Goal: Complete application form: Complete application form

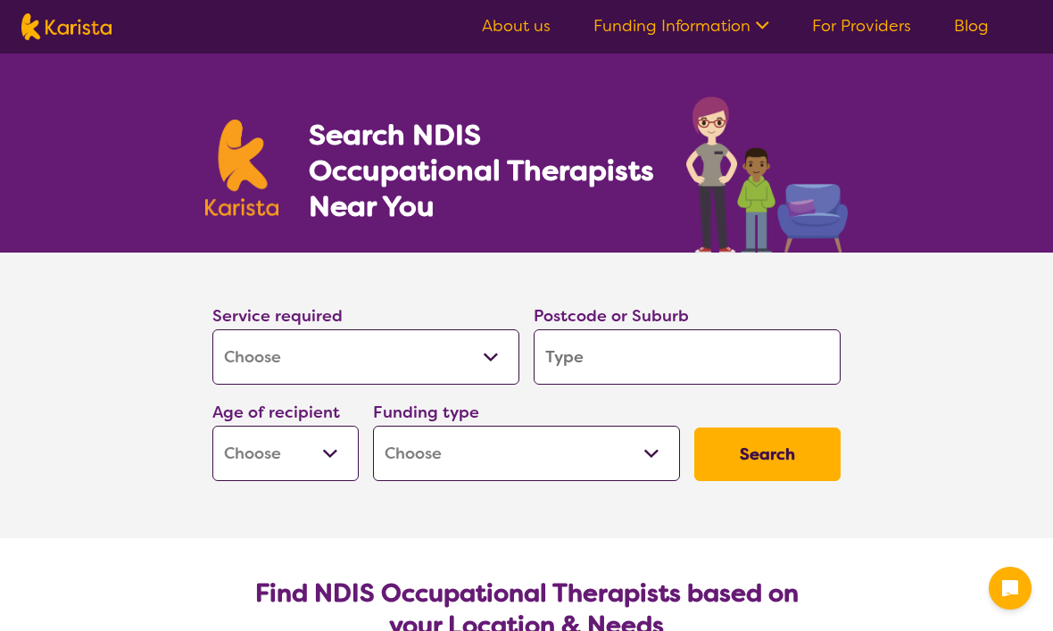
select select "[MEDICAL_DATA]"
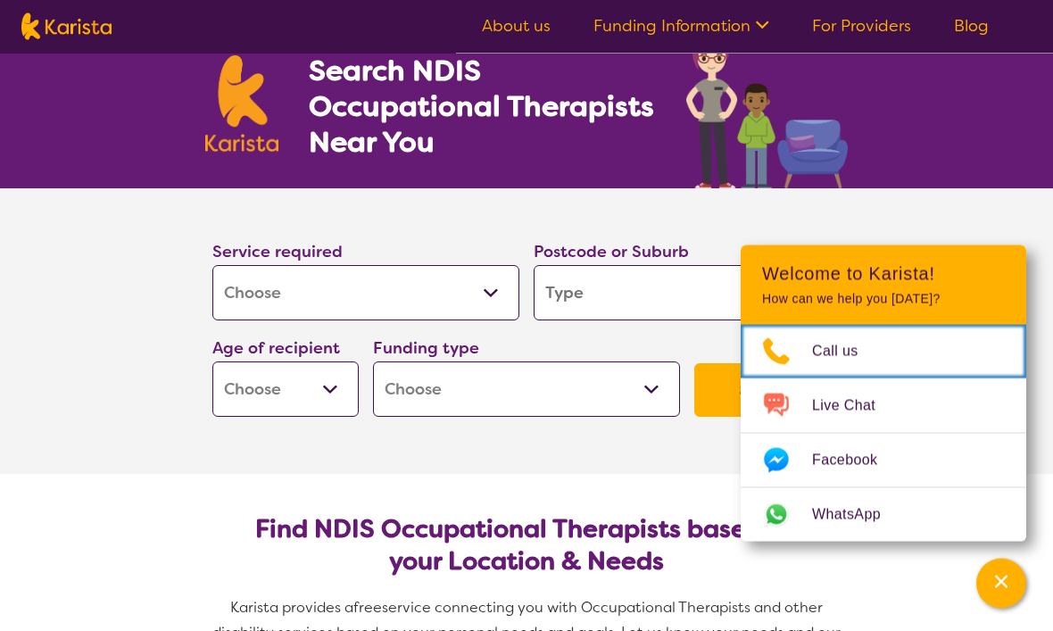
scroll to position [65, 0]
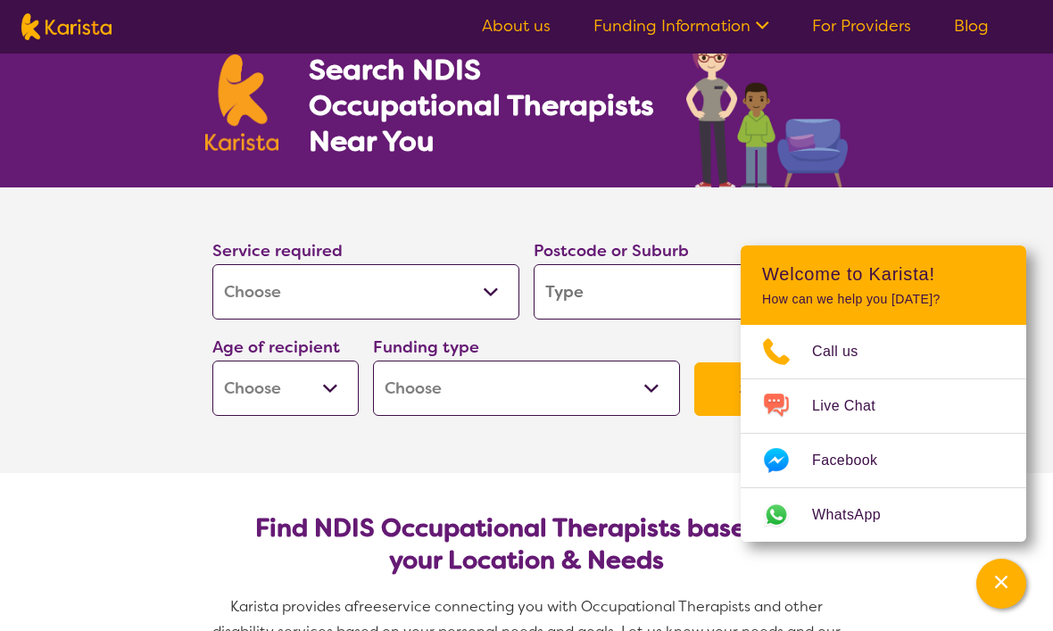
click at [980, 244] on section "Service required Allied Health Assistant Assessment ([MEDICAL_DATA] or [MEDICAL…" at bounding box center [526, 329] width 1053 height 285
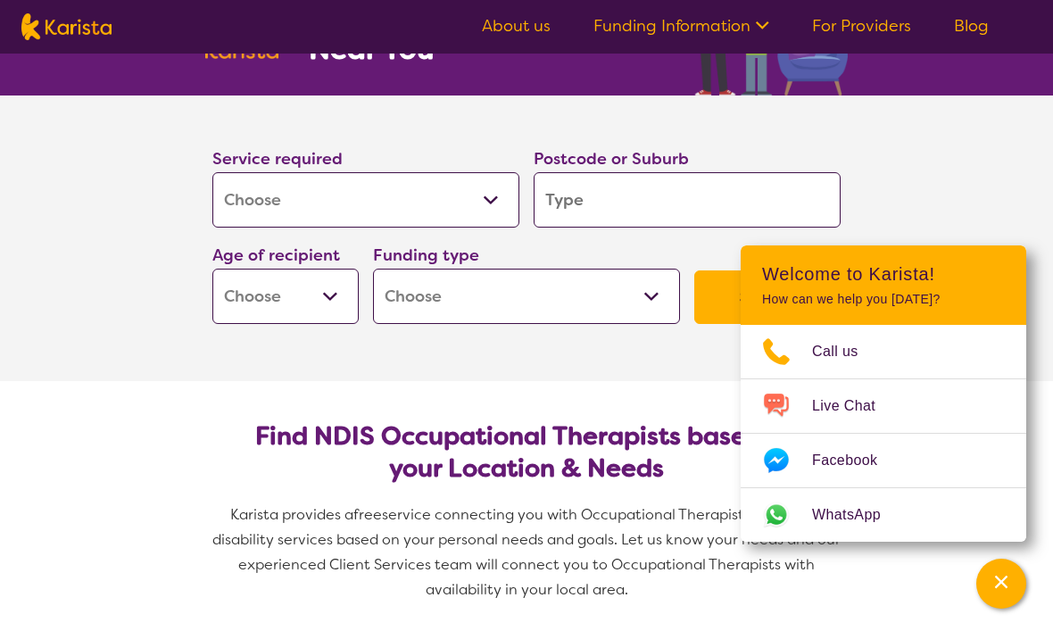
click at [650, 202] on input "search" at bounding box center [687, 199] width 307 height 55
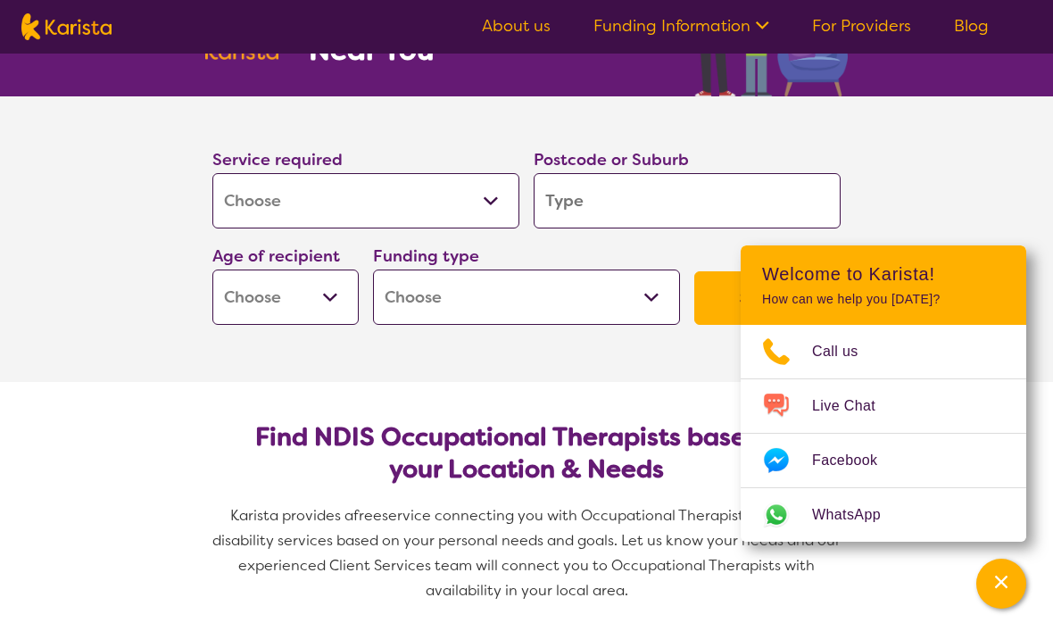
type input "3"
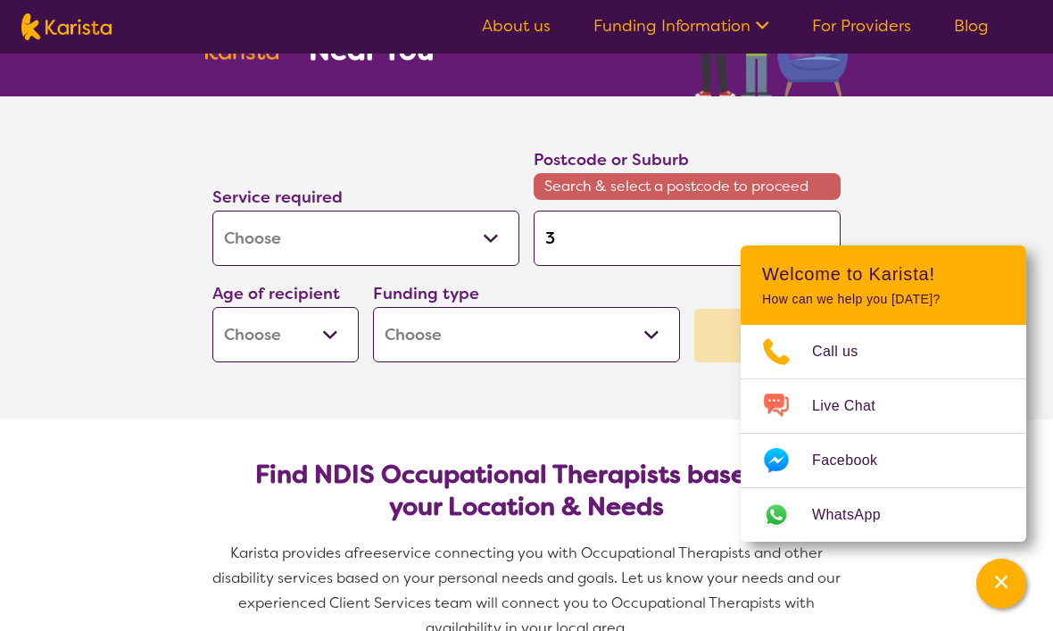
type input "31"
type input "313"
type input "3137"
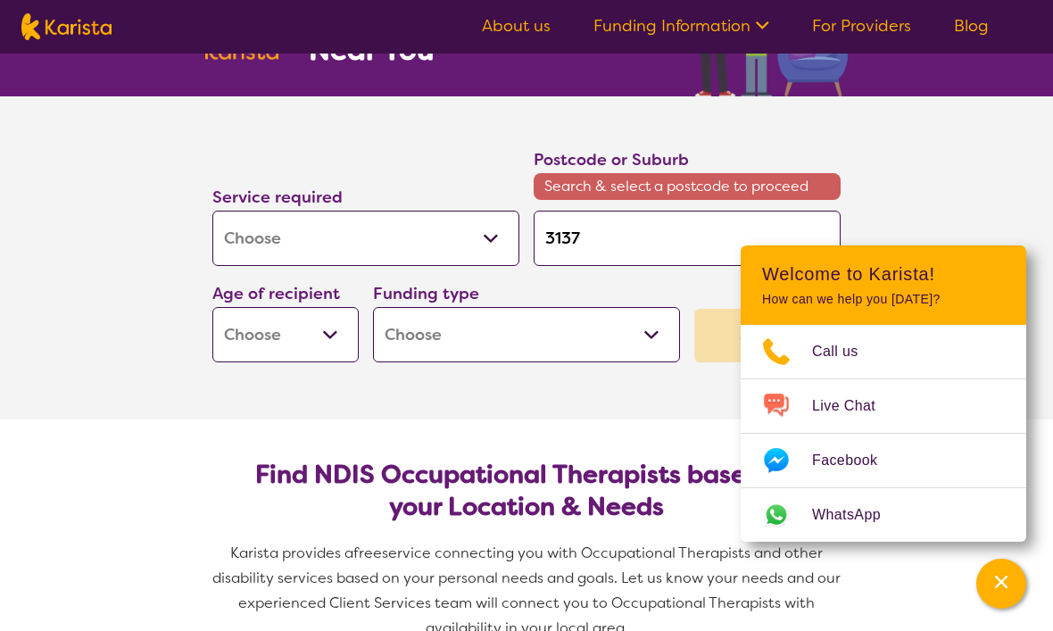
type input "3137"
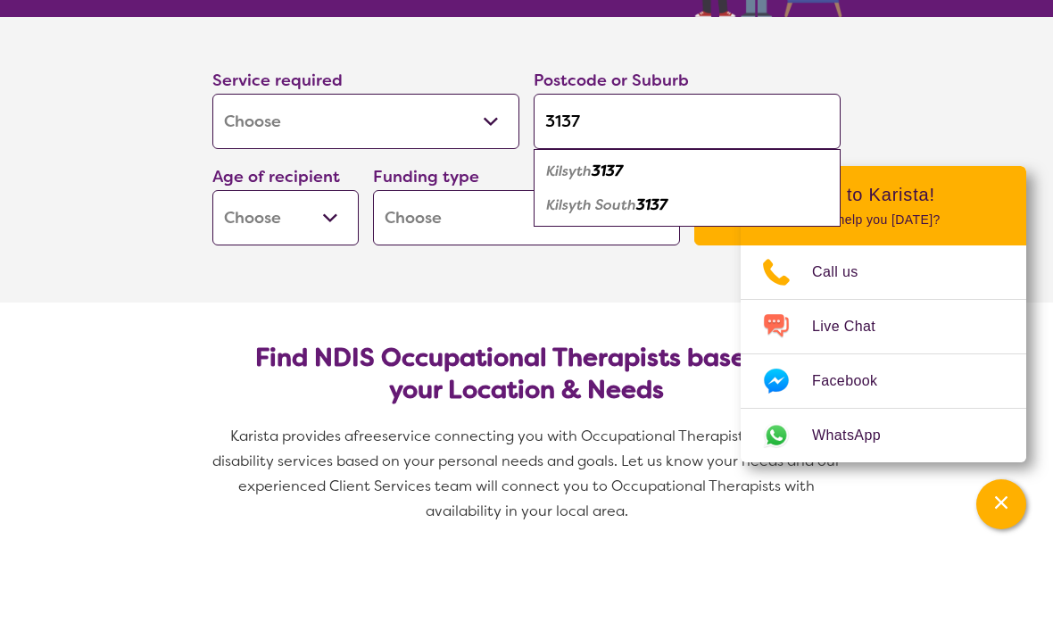
type input "3137"
click at [326, 269] on select "Early Childhood - 0 to 9 Child - 10 to 11 Adolescent - 12 to 17 Adult - 18 to 6…" at bounding box center [285, 296] width 146 height 55
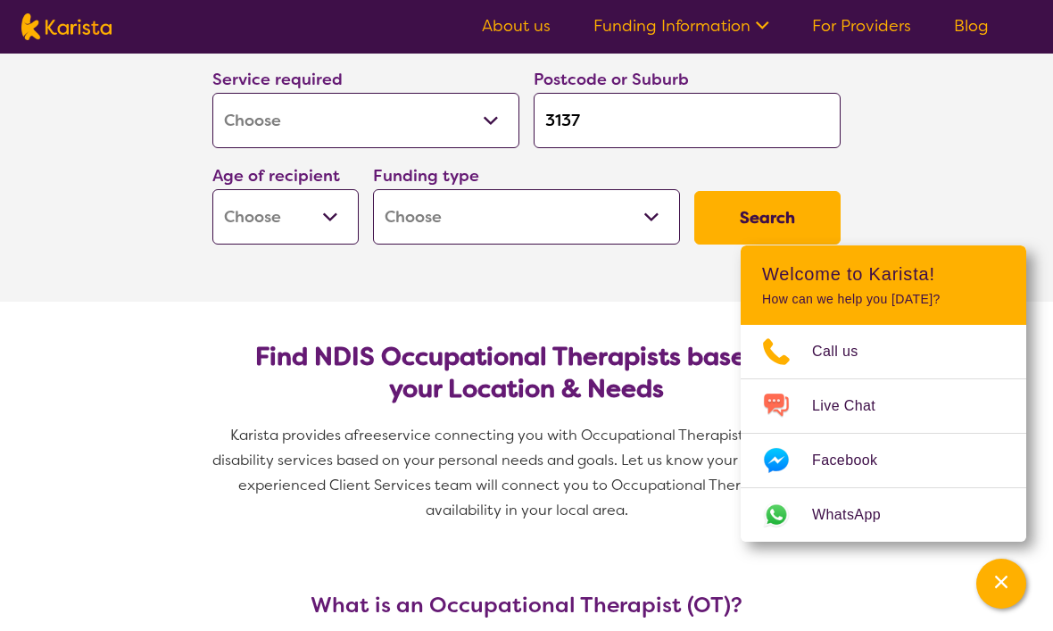
select select "AD"
click at [644, 221] on select "Home Care Package (HCP) National Disability Insurance Scheme (NDIS) I don't know" at bounding box center [526, 216] width 307 height 55
select select "i-don-t-know"
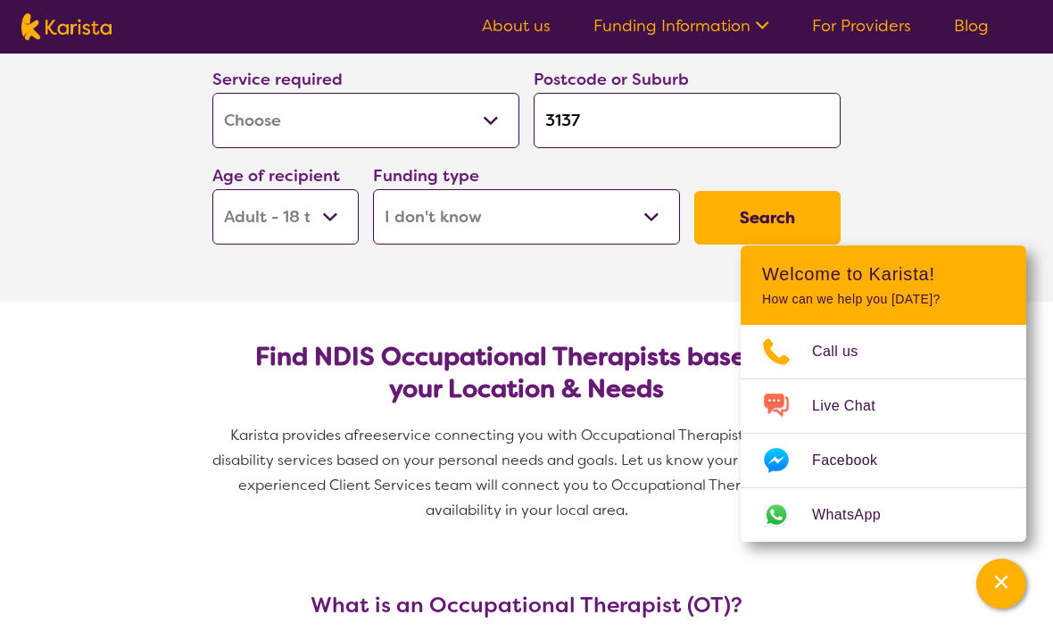
click at [995, 202] on section "Service required Allied Health Assistant Assessment ([MEDICAL_DATA] or [MEDICAL…" at bounding box center [526, 158] width 1053 height 285
click at [807, 224] on button "Search" at bounding box center [767, 218] width 146 height 54
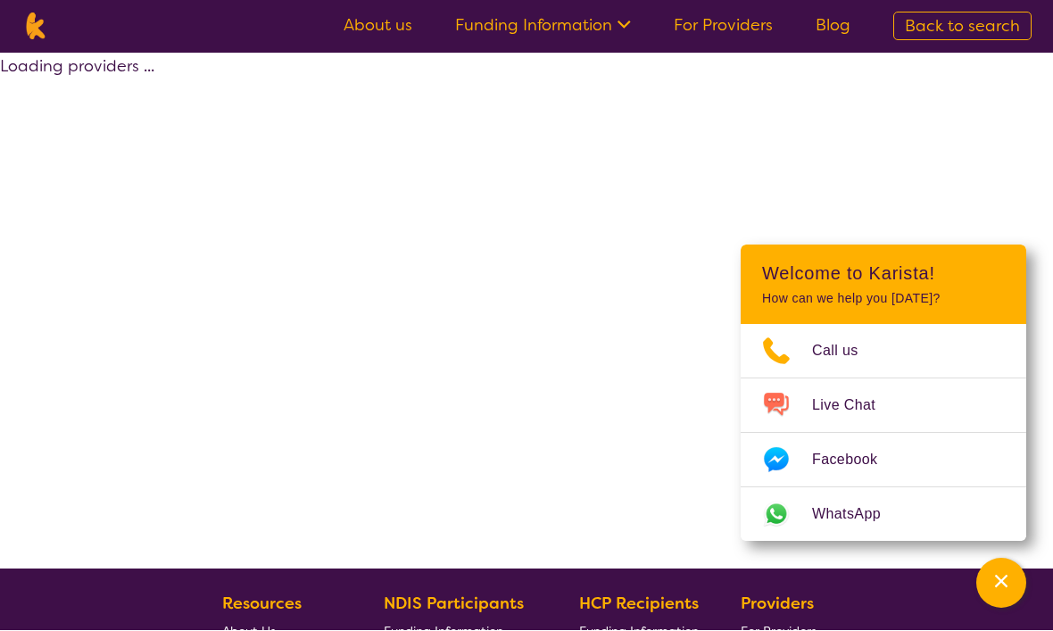
scroll to position [1, 0]
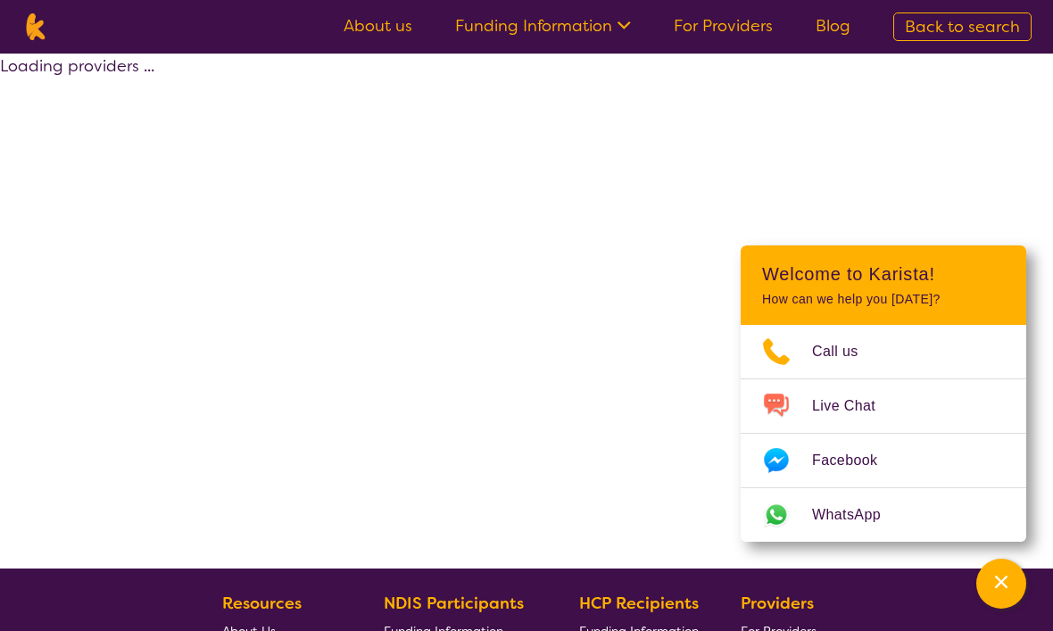
select select "[MEDICAL_DATA]"
select select "AD"
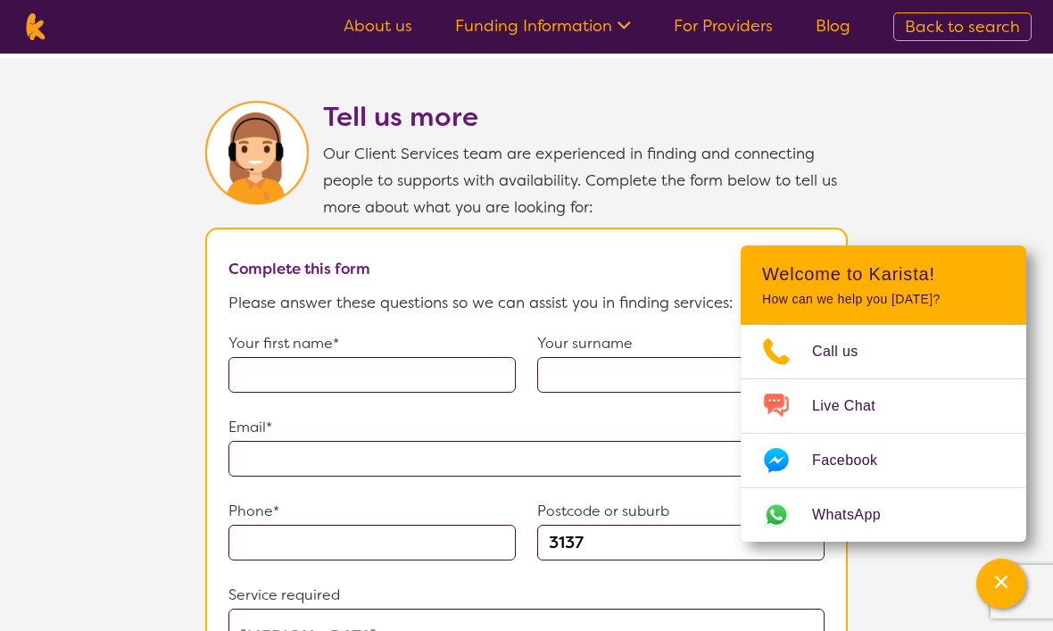
scroll to position [1157, 0]
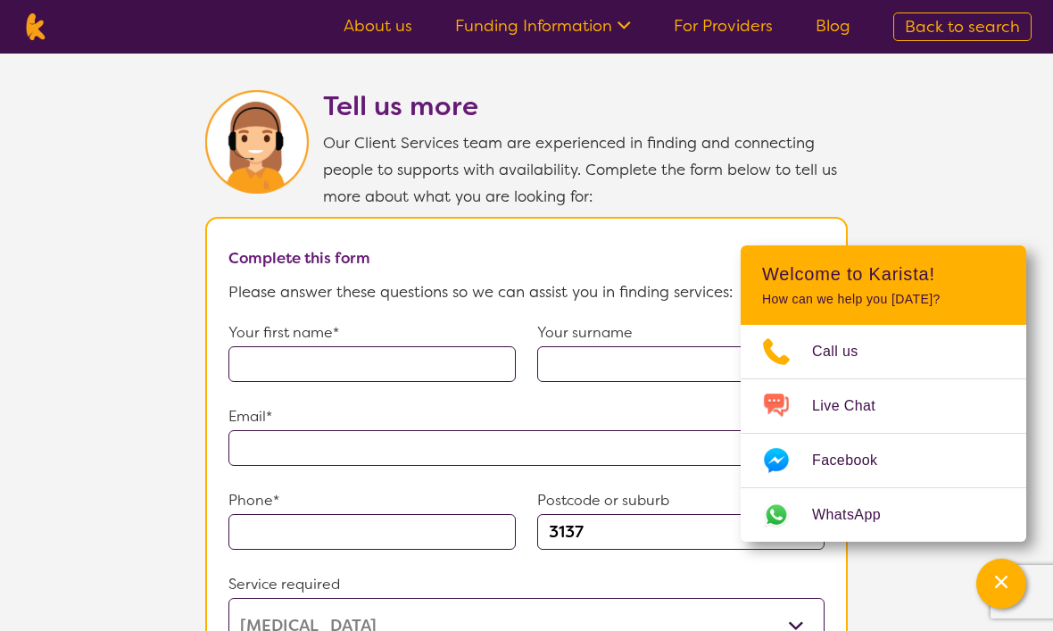
click at [248, 382] on input "text" at bounding box center [371, 364] width 287 height 36
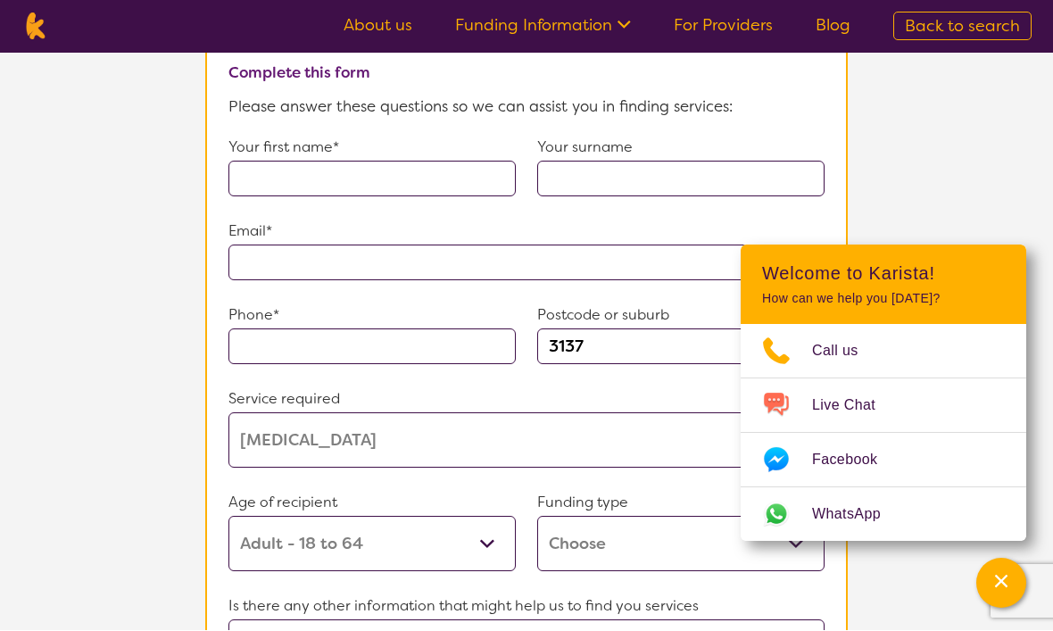
scroll to position [1342, 0]
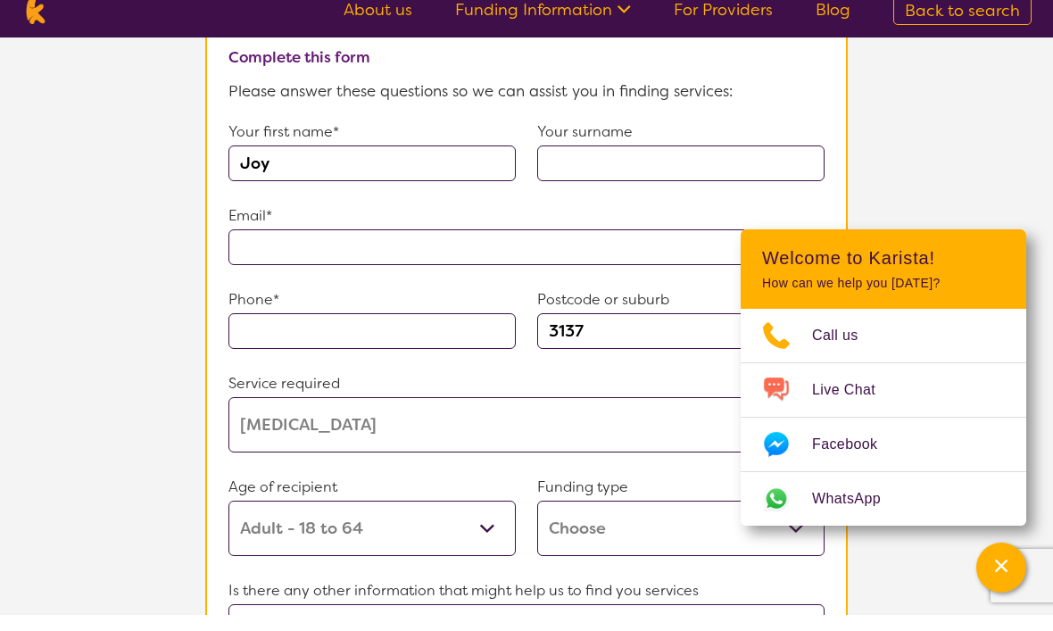
type input "Joy"
click at [737, 197] on input "text" at bounding box center [680, 179] width 287 height 36
type input "[PERSON_NAME]"
click at [252, 281] on input "text" at bounding box center [526, 263] width 596 height 36
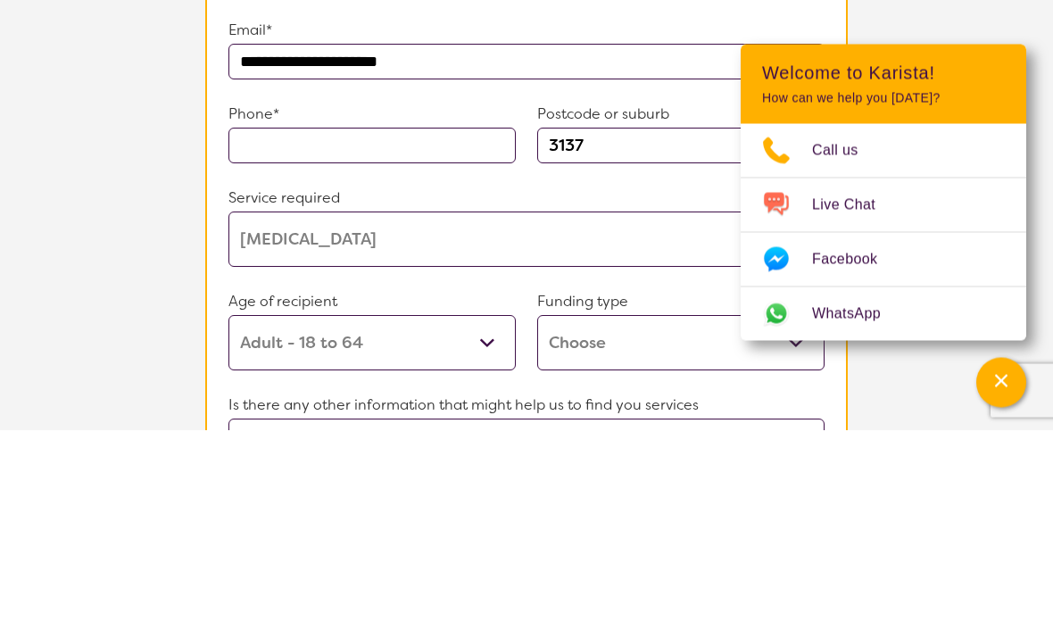
type input "**********"
click at [240, 329] on input "text" at bounding box center [371, 347] width 287 height 36
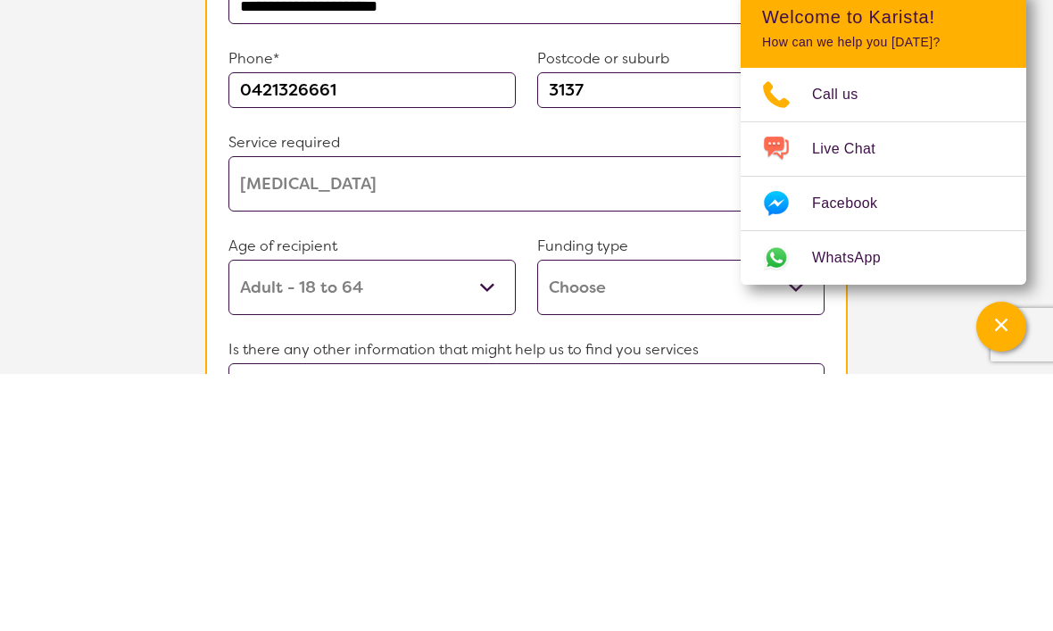
type input "0421326661"
click at [244, 413] on select "Allied Health Assistant Assessment ([MEDICAL_DATA] or [MEDICAL_DATA]) Behaviour…" at bounding box center [526, 440] width 596 height 55
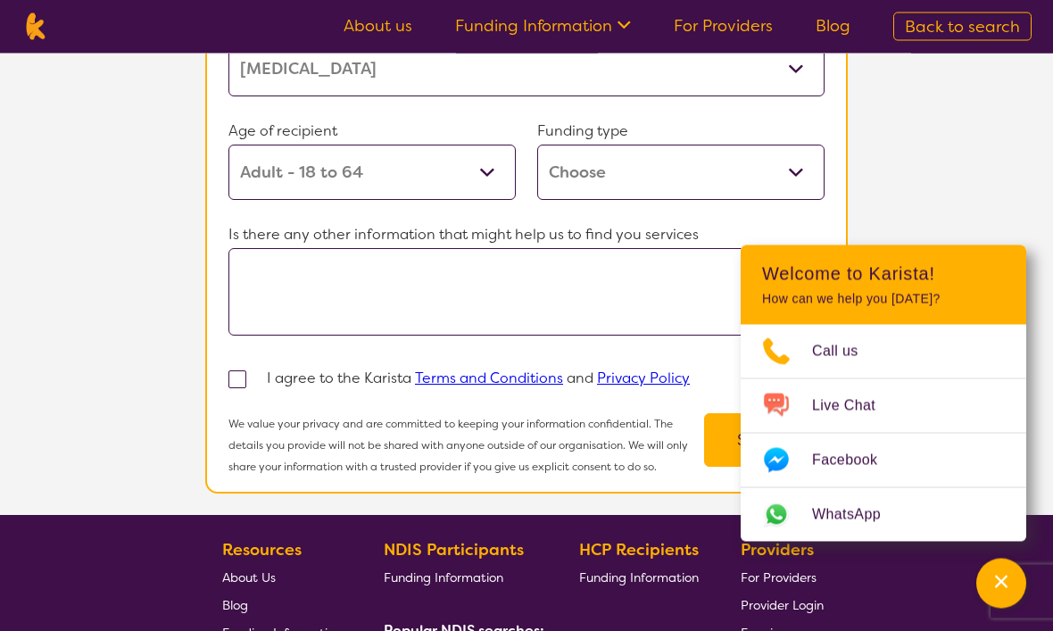
scroll to position [1714, 0]
click at [794, 200] on select "Home Care Package (HCP) Home Care Package - Level 1 Home Care Package - Level 2…" at bounding box center [680, 172] width 287 height 55
select select "i-don-t-know"
click at [244, 327] on textarea at bounding box center [526, 291] width 596 height 87
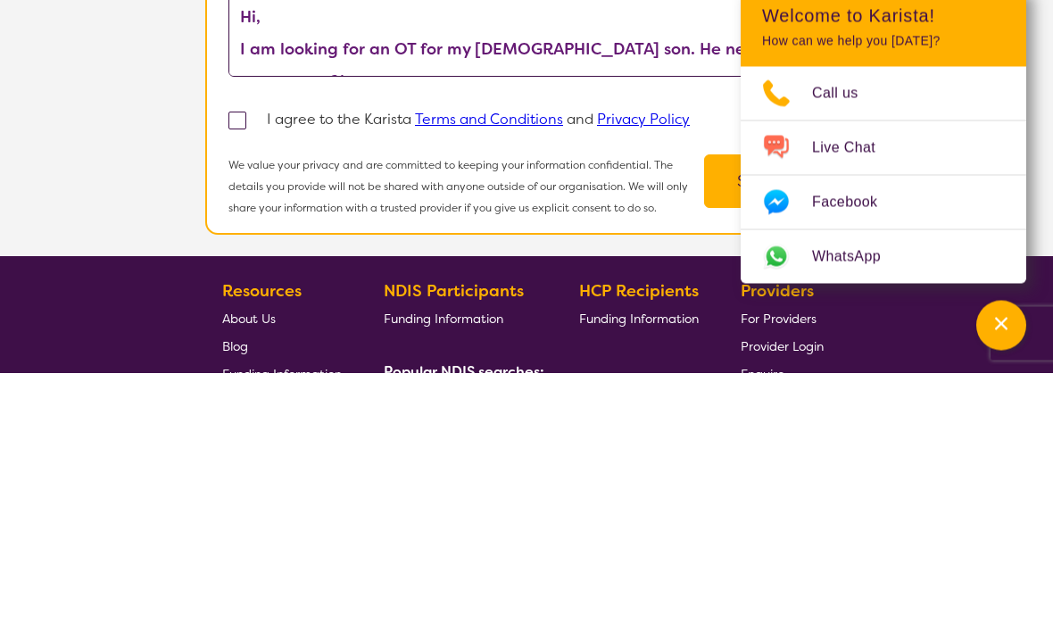
click at [1030, 16] on section "**********" at bounding box center [526, 3] width 1053 height 1024
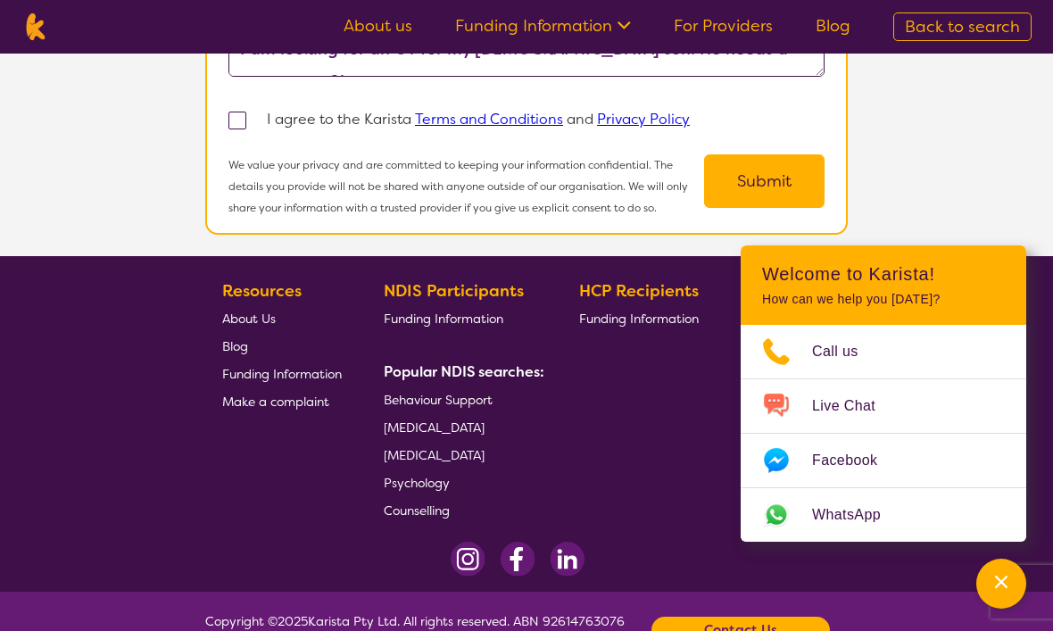
click at [799, 77] on textarea "Hi, I am looking for an OT for my [DEMOGRAPHIC_DATA] son. He needs a sensory pr…" at bounding box center [526, 32] width 596 height 87
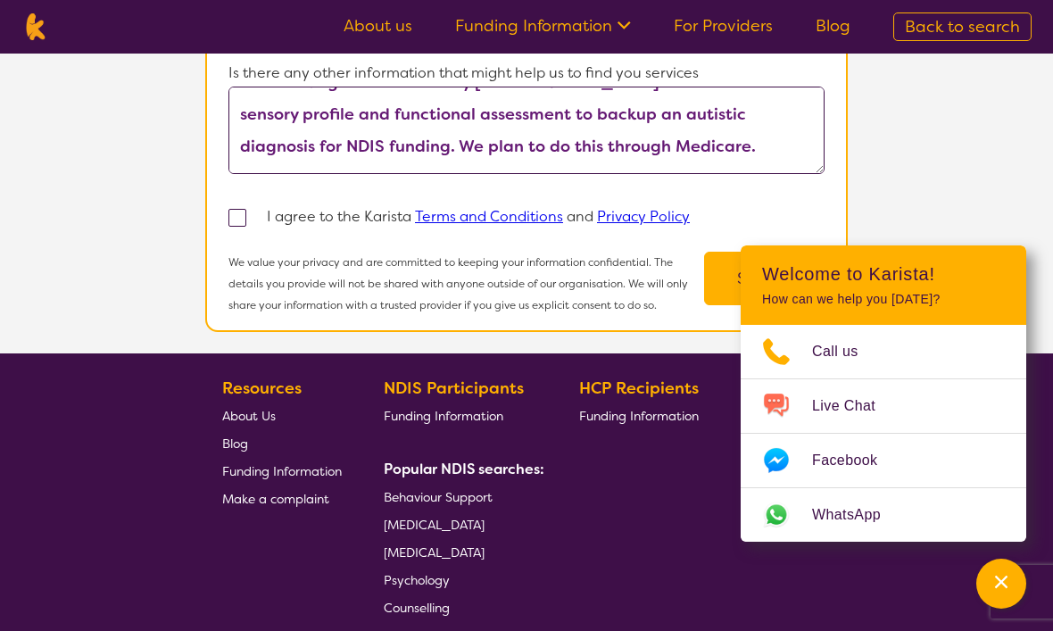
scroll to position [1843, 0]
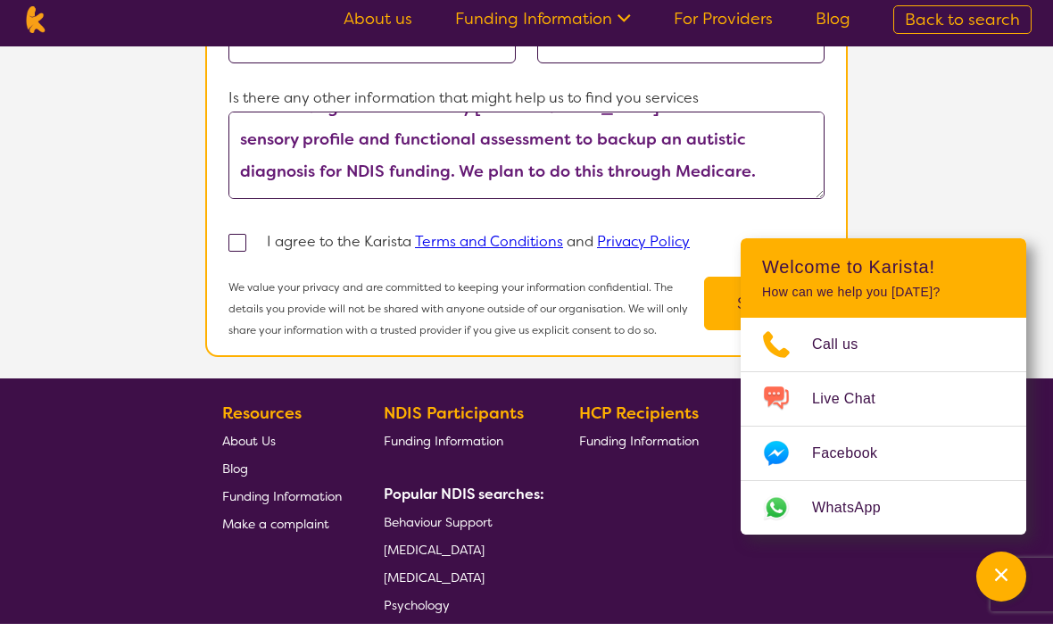
click at [650, 172] on textarea "Hi, I am looking for an OT for my [DEMOGRAPHIC_DATA] son. He needs a sensory pr…" at bounding box center [526, 162] width 596 height 87
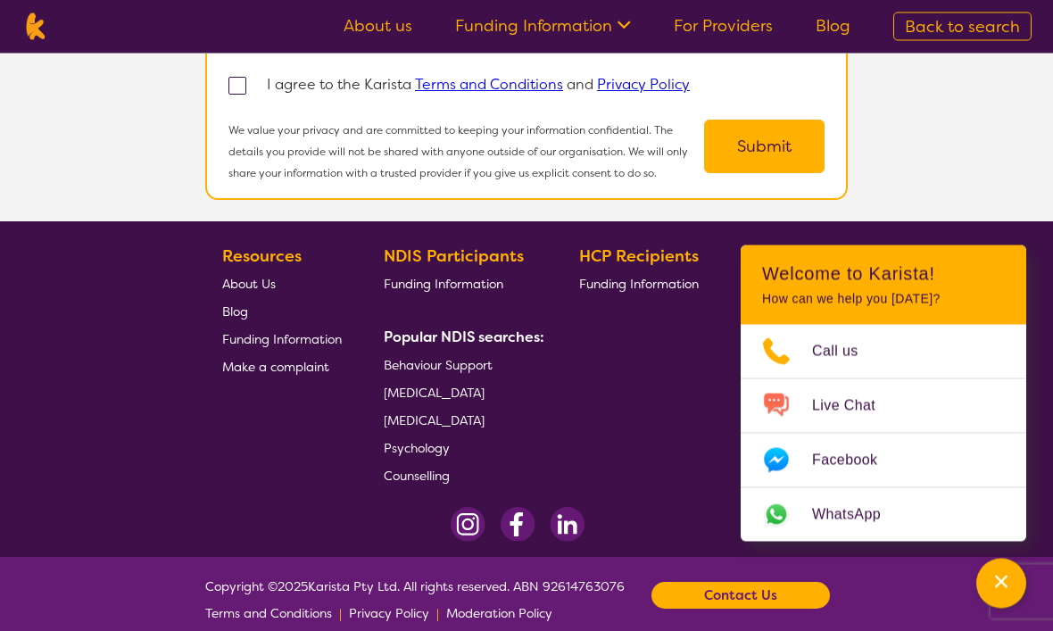
scroll to position [2007, 0]
type textarea "Hi, I am looking for an OT for my [DEMOGRAPHIC_DATA] son. He needs a sensory pr…"
click at [244, 95] on span at bounding box center [237, 86] width 18 height 18
click at [255, 90] on input "checkbox" at bounding box center [261, 85] width 12 height 12
checkbox input "true"
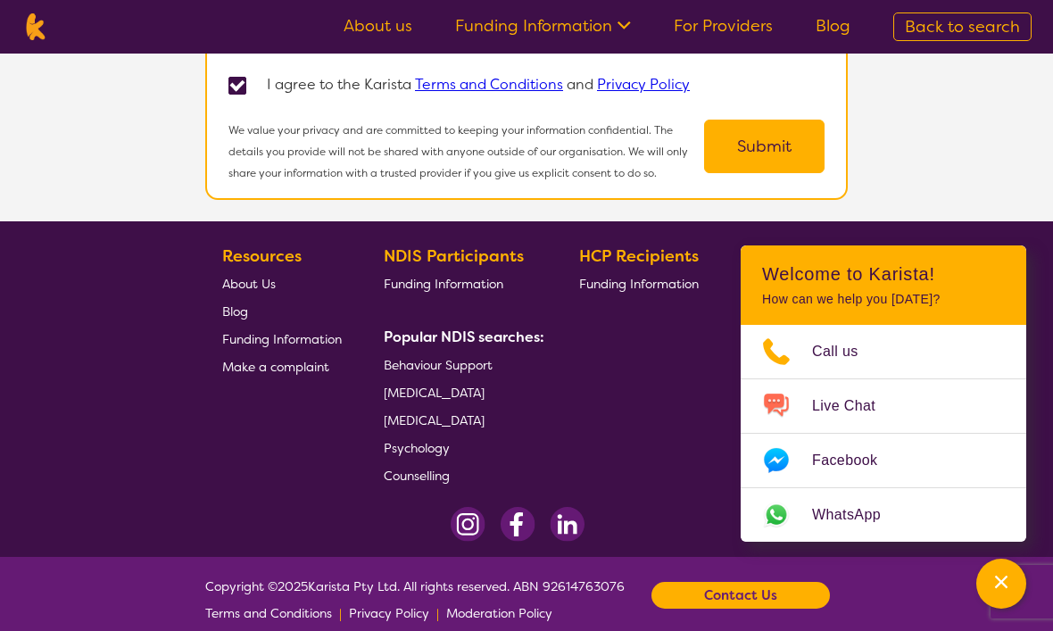
click at [788, 173] on button "Submit" at bounding box center [764, 147] width 120 height 54
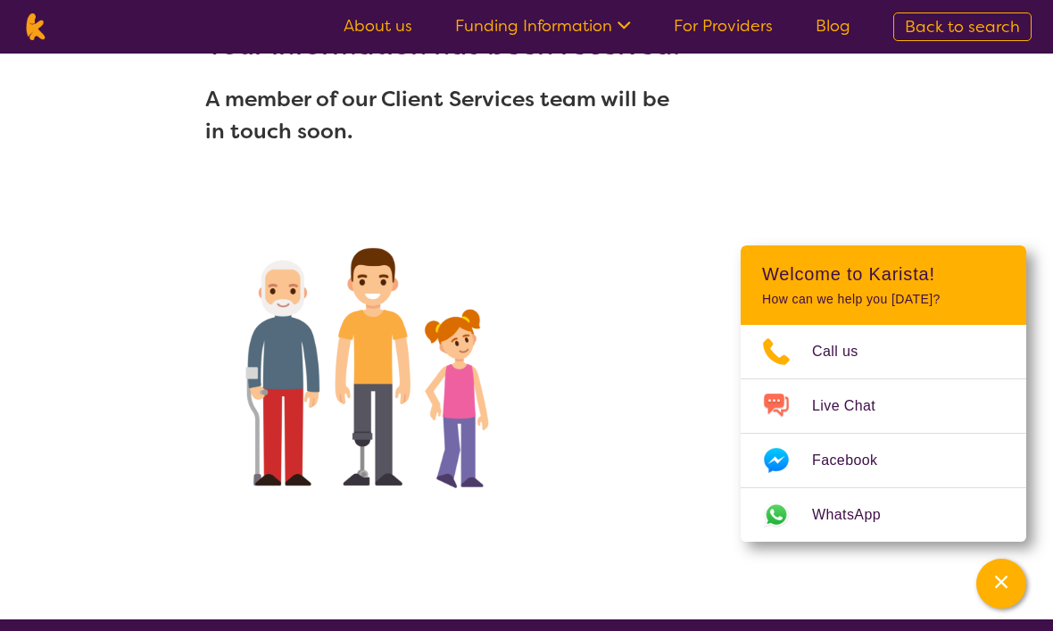
scroll to position [0, 0]
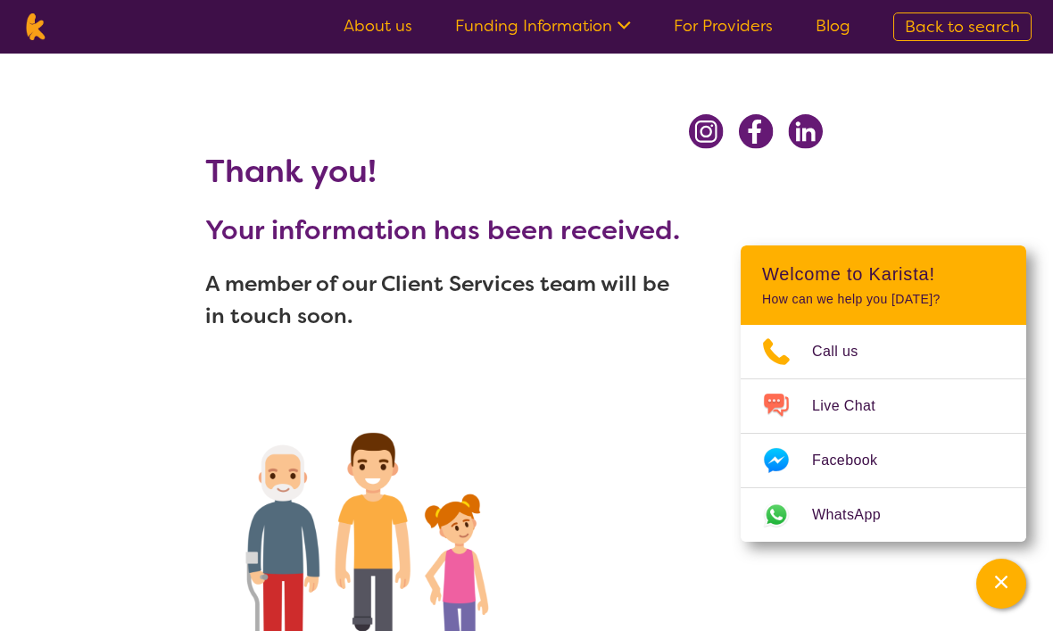
scroll to position [1, 0]
select select "[MEDICAL_DATA]"
select select "AD"
select select "i-don-t-know"
select select "[MEDICAL_DATA]"
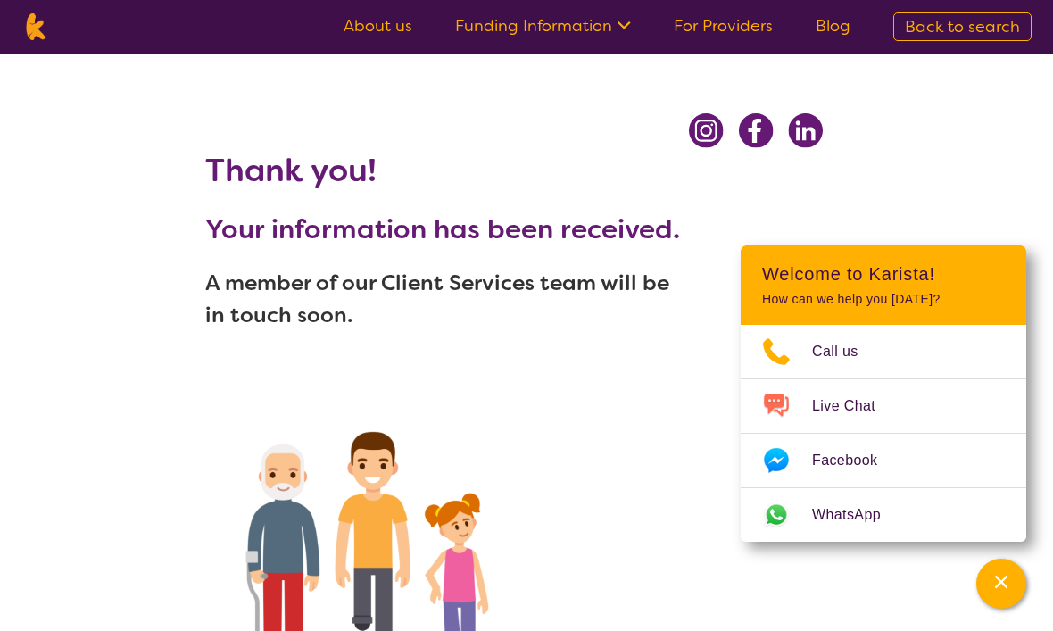
select select "AD"
select select "i-don-t-know"
